Goal: Information Seeking & Learning: Find specific fact

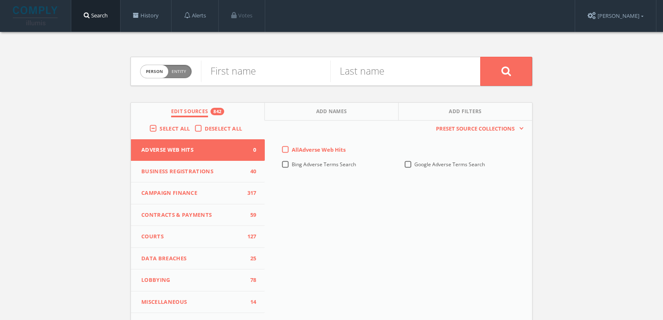
click at [172, 123] on div "Select All Deselect All" at bounding box center [198, 130] width 134 height 19
click at [175, 129] on span "Select All" at bounding box center [175, 128] width 30 height 7
click at [0, 0] on input "Select All" at bounding box center [0, 0] width 0 height 0
click at [175, 129] on span "Select All" at bounding box center [175, 128] width 30 height 7
click at [0, 0] on input "Select All" at bounding box center [0, 0] width 0 height 0
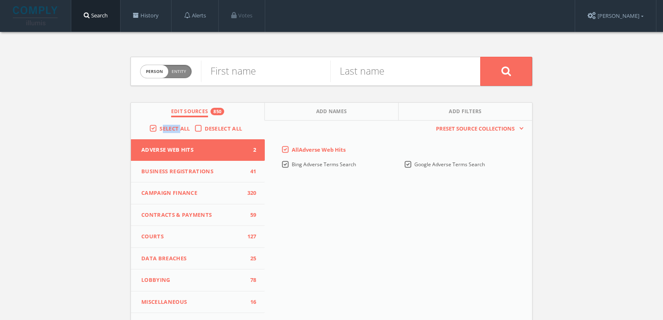
click at [176, 68] on span "Entity" at bounding box center [179, 71] width 15 height 6
checkbox input "true"
click at [226, 73] on input "text" at bounding box center [340, 72] width 279 height 22
paste input "A Touch More"
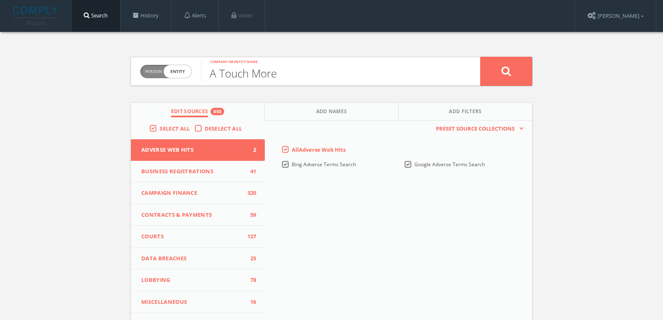
type input "A Touch More"
click at [481, 57] on button at bounding box center [507, 71] width 52 height 29
click at [163, 71] on span "person" at bounding box center [155, 71] width 28 height 13
checkbox input "true"
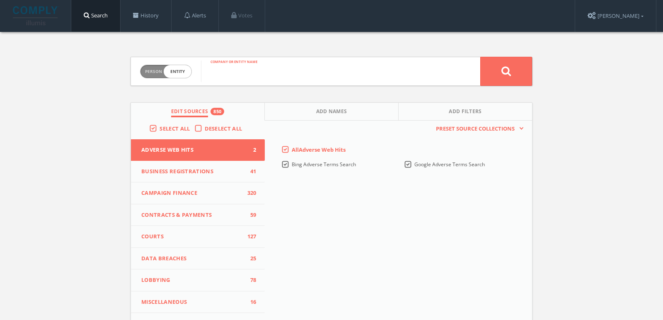
click at [228, 70] on input "text" at bounding box center [340, 72] width 279 height 22
paste input "Mendi"
type input "Mendi"
click at [481, 57] on button at bounding box center [507, 71] width 52 height 29
